Goal: Task Accomplishment & Management: Manage account settings

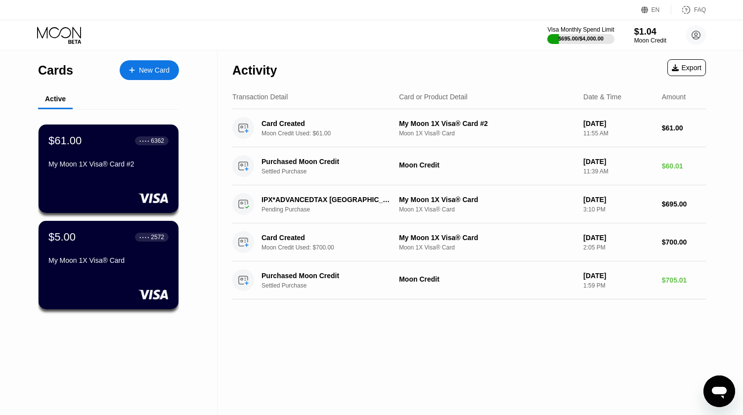
click at [345, 70] on div "Activity Export" at bounding box center [469, 67] width 474 height 35
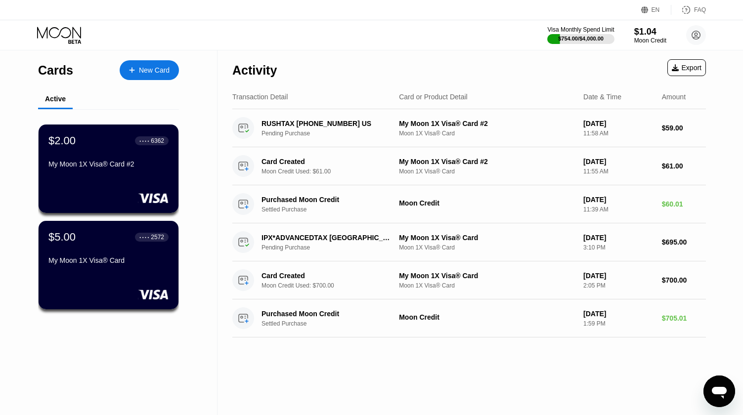
click at [354, 46] on div "Visa Monthly Spend Limit $754.00 / $4,000.00 $1.04 Moon Credit janehbsh@timbers…" at bounding box center [371, 35] width 743 height 30
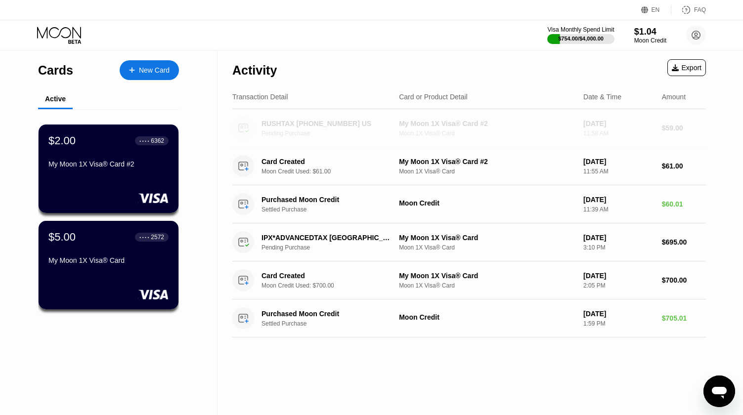
click at [453, 131] on div "My Moon 1X Visa® Card #2 Moon 1X Visa® Card" at bounding box center [487, 128] width 177 height 17
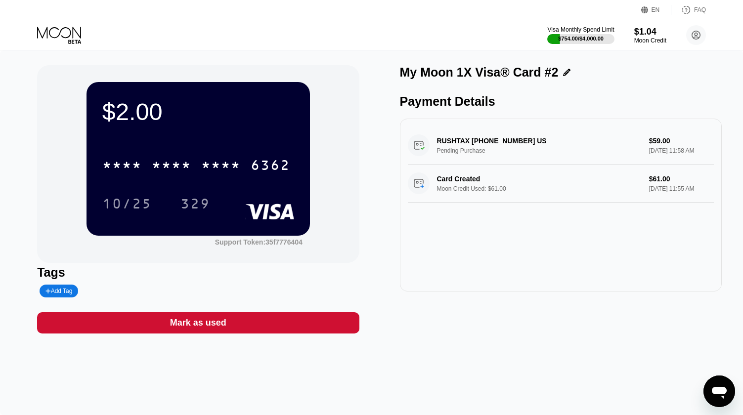
click at [496, 151] on div "RUSHTAX +19083153445 US Pending Purchase $59.00 Aug 20, 2025 11:58 AM" at bounding box center [561, 146] width 306 height 38
click at [472, 144] on div "RUSHTAX +19083153445 US Pending Purchase $59.00 Aug 20, 2025 11:58 AM" at bounding box center [561, 146] width 306 height 38
drag, startPoint x: 428, startPoint y: 143, endPoint x: 548, endPoint y: 124, distance: 122.3
click at [439, 140] on div "RUSHTAX +19083153445 US Pending Purchase $59.00 Aug 20, 2025 11:58 AM" at bounding box center [561, 146] width 306 height 38
click at [643, 143] on div "RUSHTAX +19083153445 US Pending Purchase $59.00 Aug 20, 2025 11:58 AM" at bounding box center [561, 146] width 306 height 38
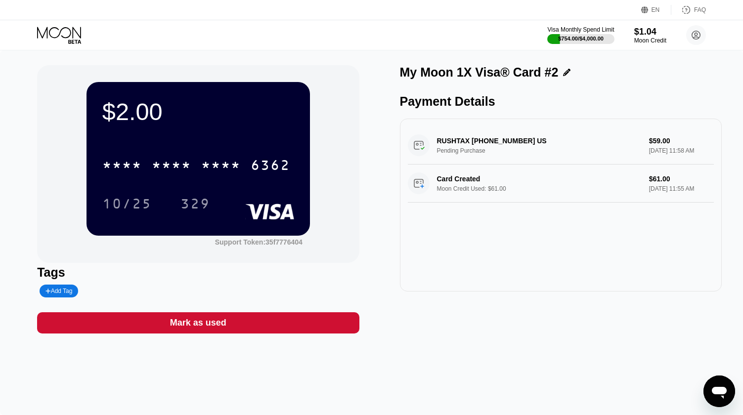
click at [654, 147] on div "RUSHTAX +19083153445 US Pending Purchase $59.00 Aug 20, 2025 11:58 AM" at bounding box center [561, 146] width 306 height 38
click at [553, 191] on div "Card Created Moon Credit Used: $61.00 $61.00 Aug 20, 2025 11:55 AM" at bounding box center [561, 184] width 306 height 38
click at [528, 130] on div "RUSHTAX +19083153445 US Pending Purchase $59.00 Aug 20, 2025 11:58 AM Card Crea…" at bounding box center [561, 205] width 322 height 173
click at [65, 37] on icon at bounding box center [60, 35] width 46 height 17
